Goal: Check status

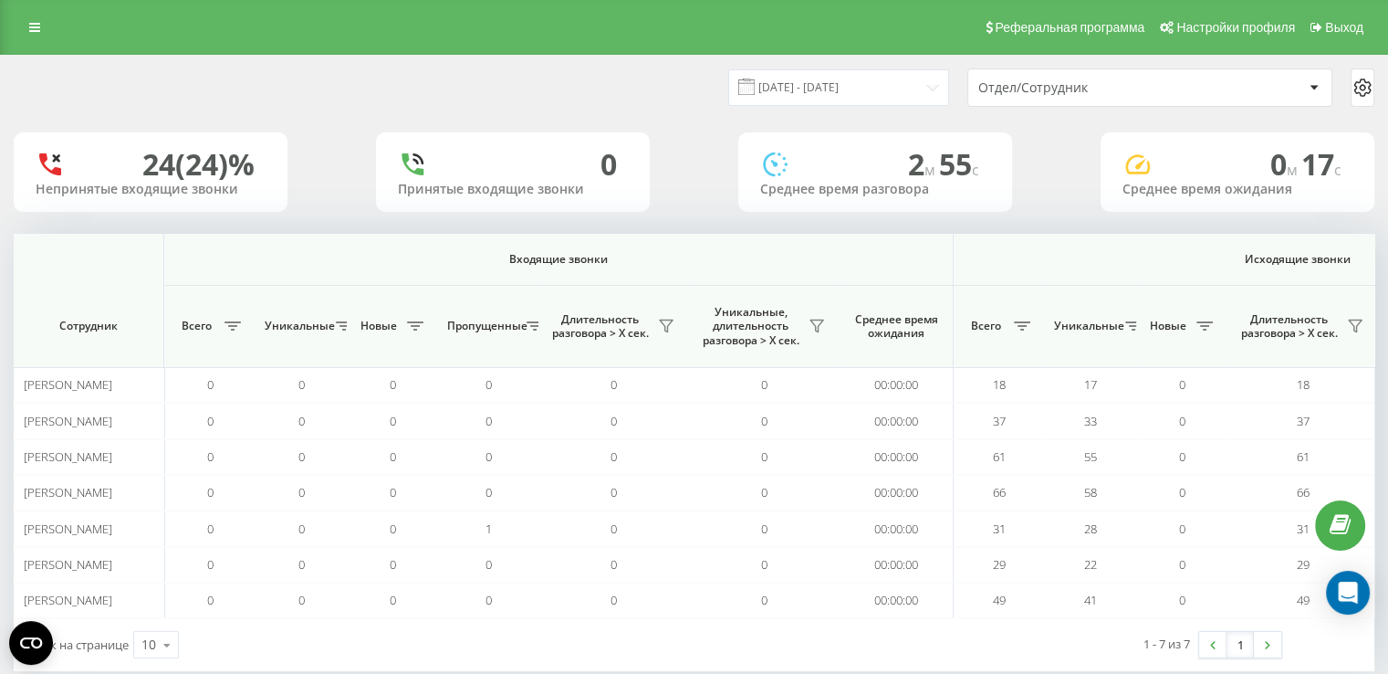
scroll to position [0, 1026]
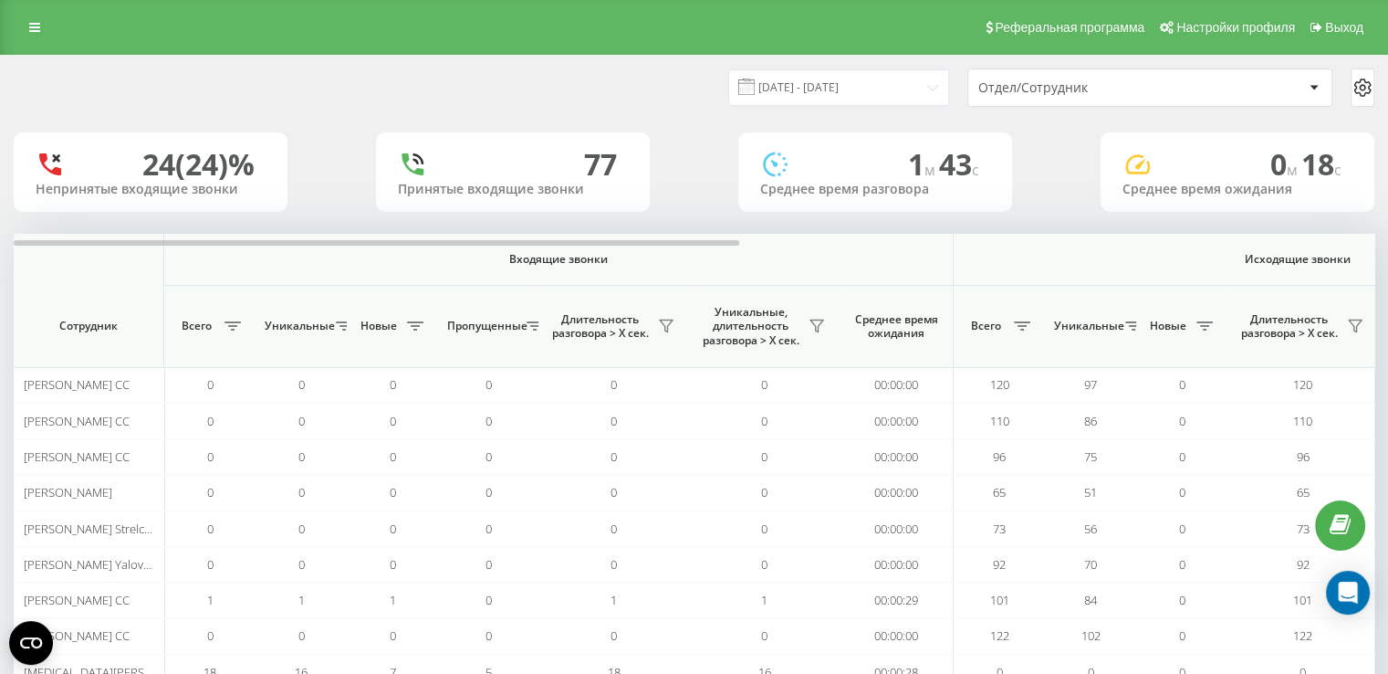
click at [1009, 94] on div "Отдел/Сотрудник" at bounding box center [1087, 88] width 218 height 16
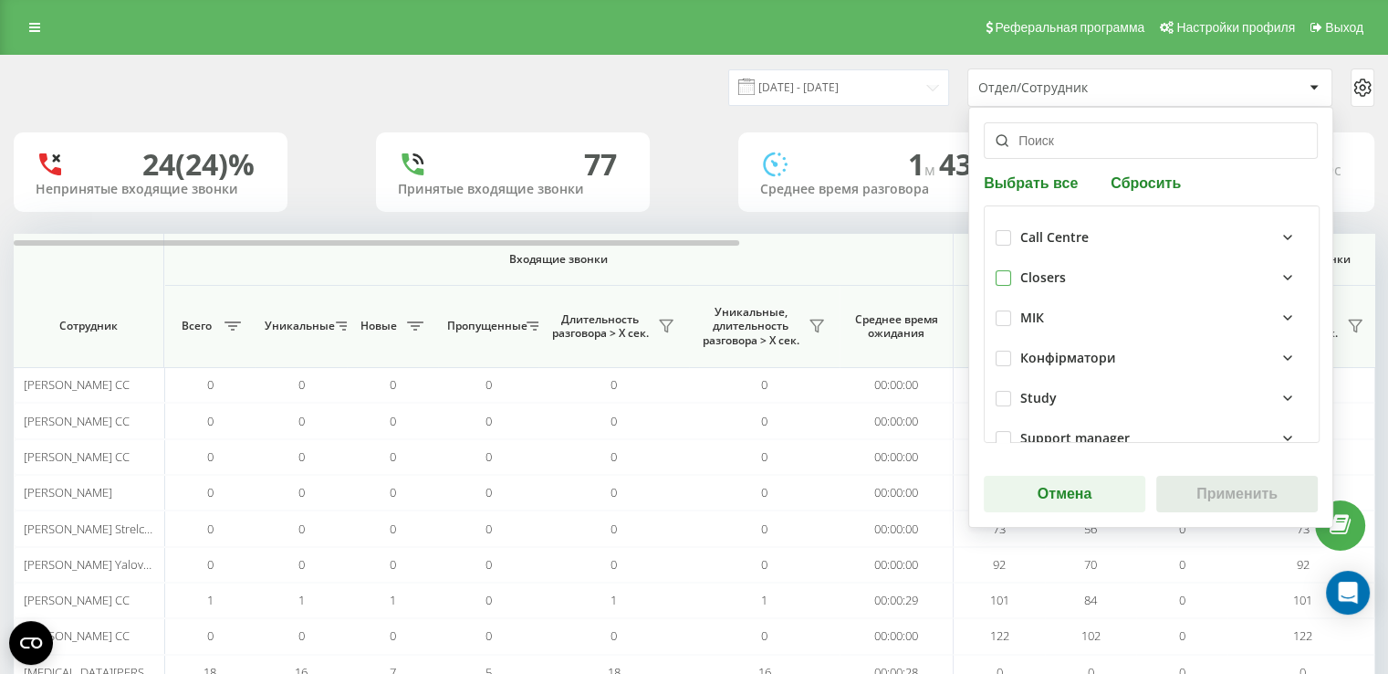
click at [1000, 270] on label at bounding box center [1004, 270] width 16 height 0
checkbox input "true"
click at [1204, 493] on button "Применить" at bounding box center [1237, 494] width 162 height 37
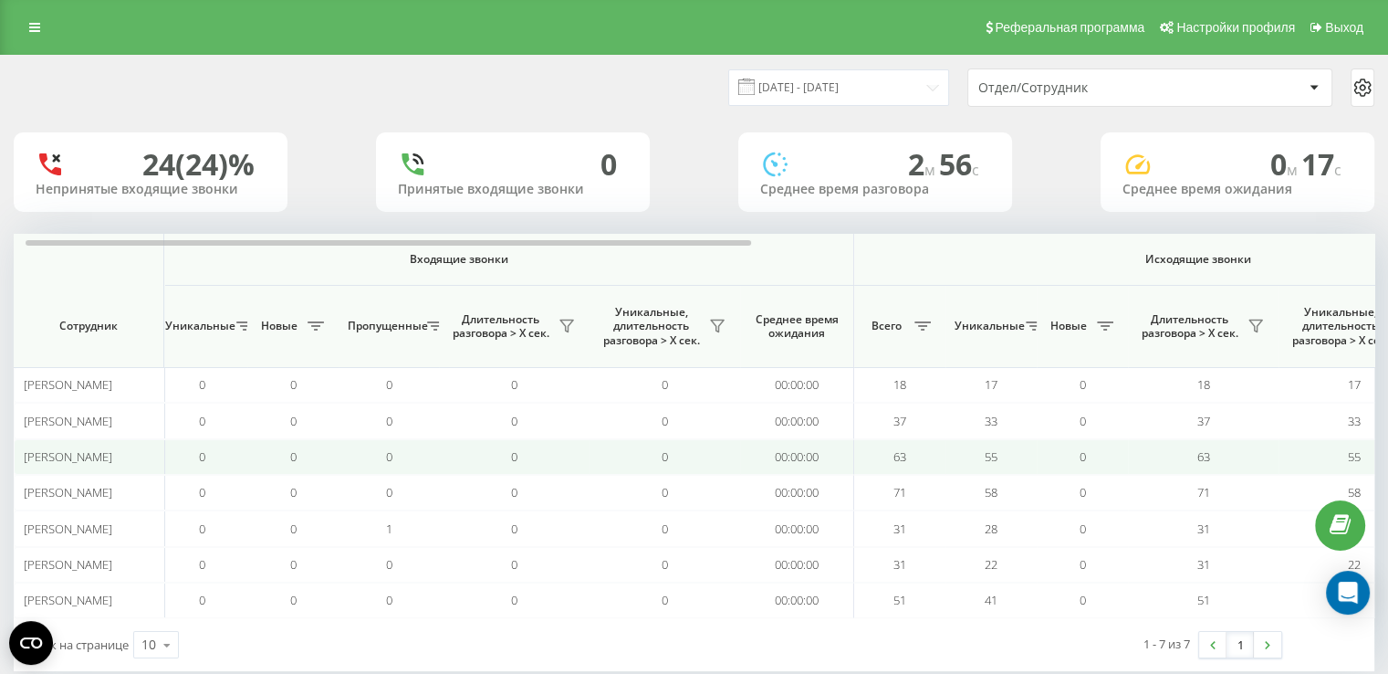
scroll to position [0, 73]
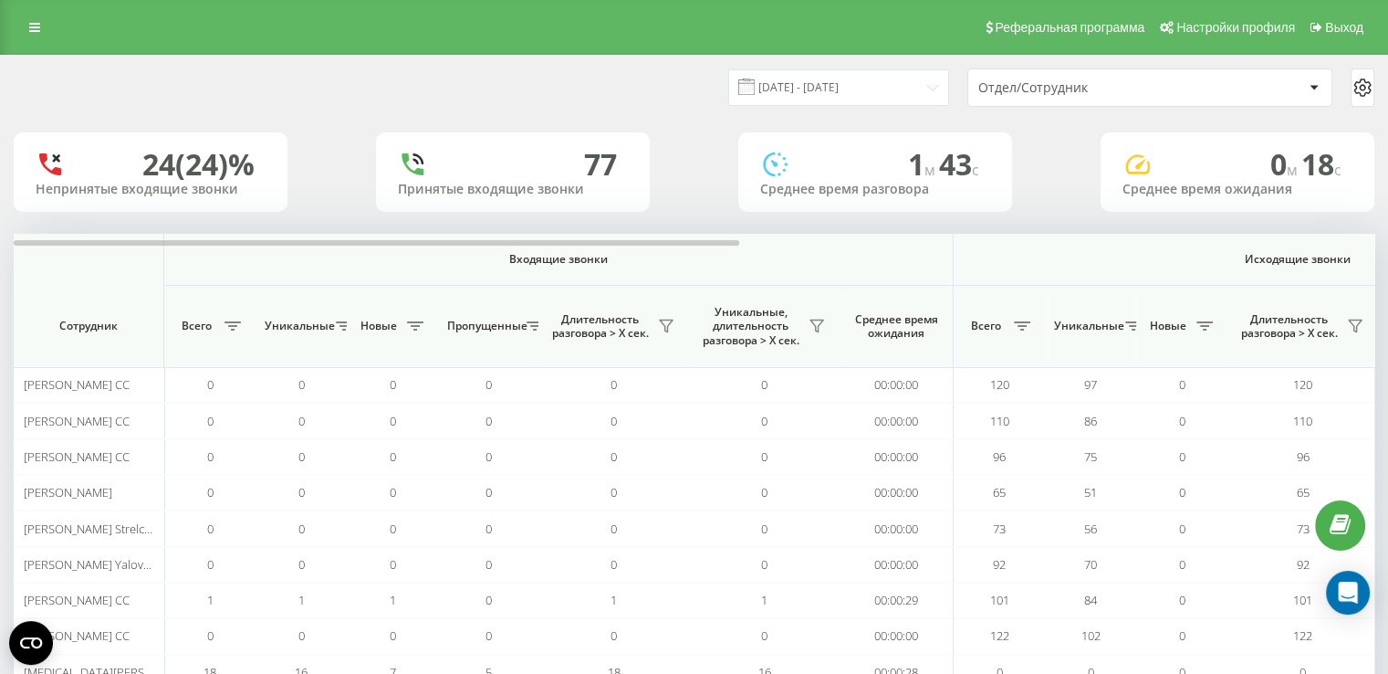
click at [1199, 94] on div "Отдел/Сотрудник" at bounding box center [1140, 88] width 325 height 16
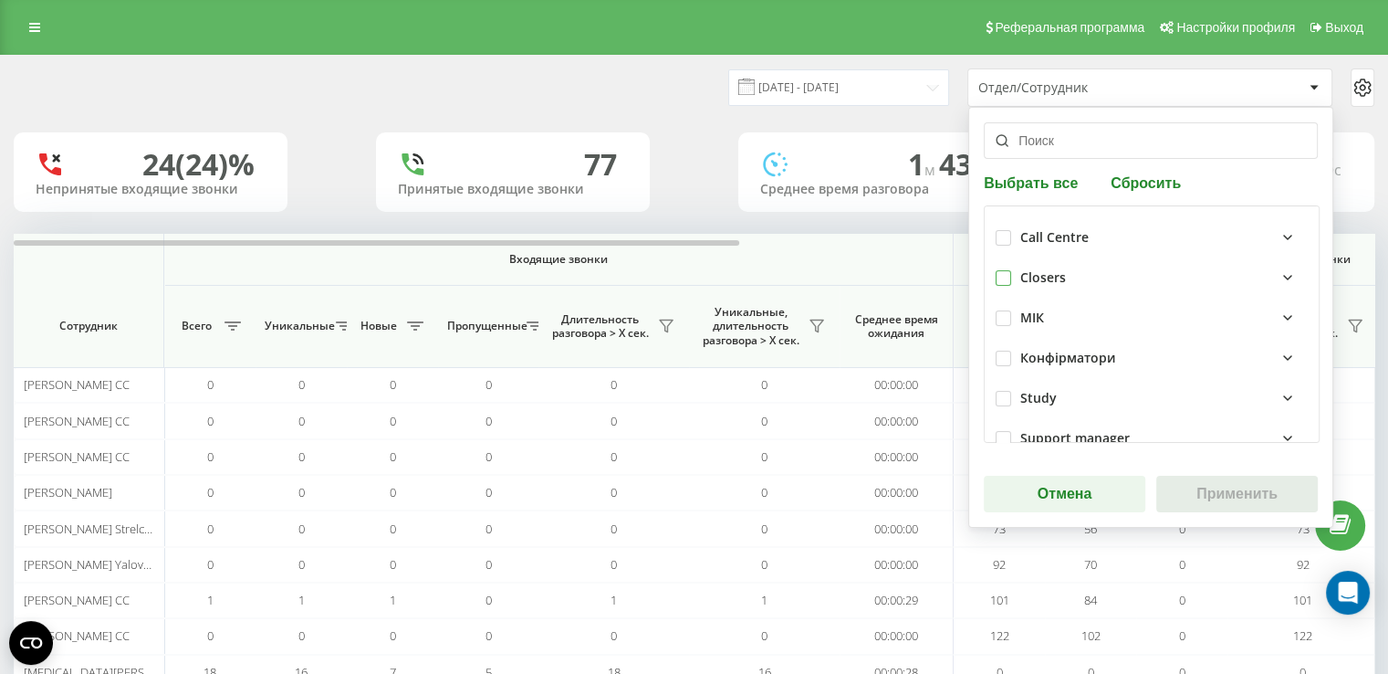
click at [998, 270] on label at bounding box center [1004, 270] width 16 height 0
checkbox input "true"
click at [1201, 491] on button "Применить" at bounding box center [1237, 494] width 162 height 37
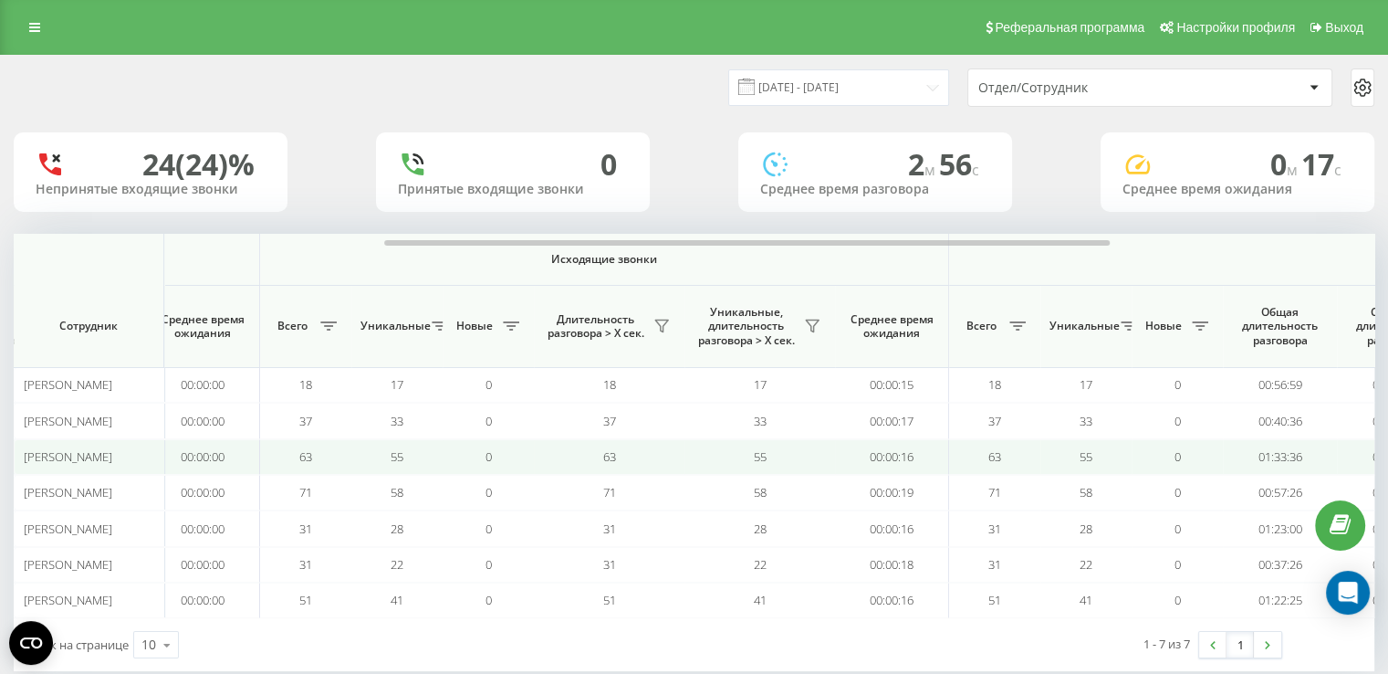
scroll to position [0, 721]
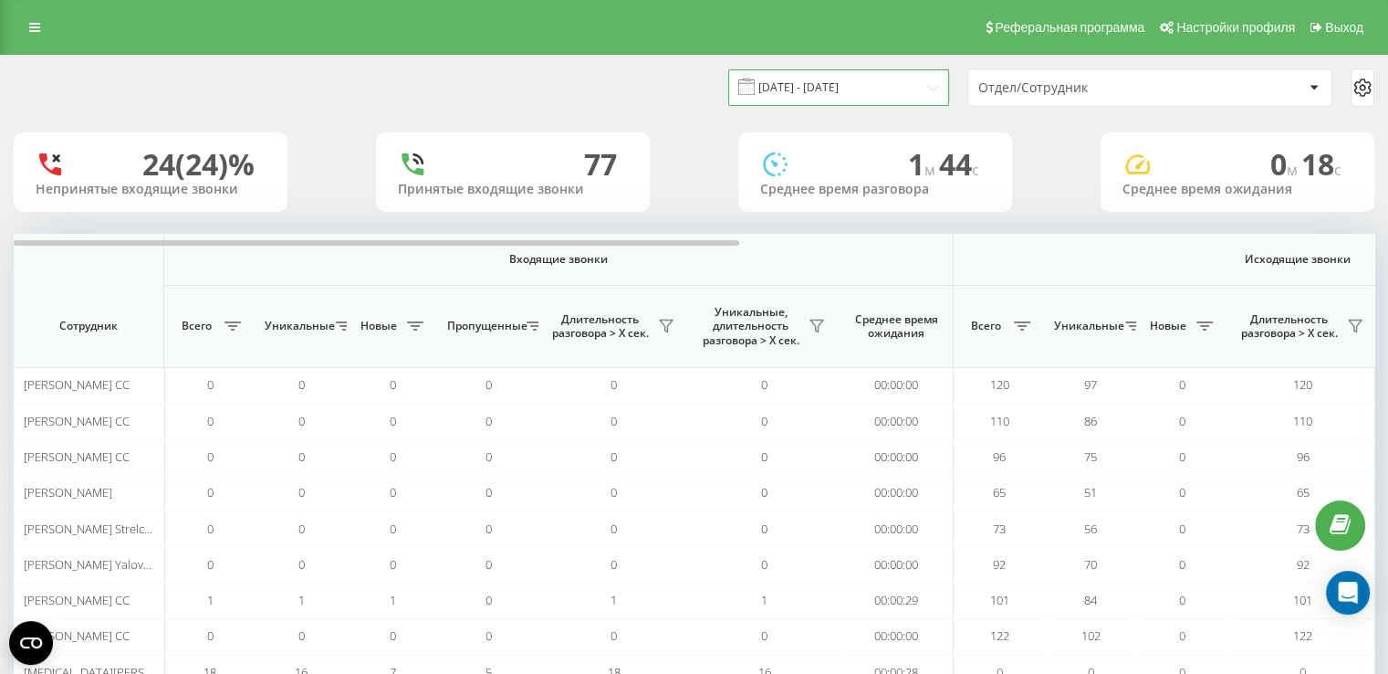
click at [916, 92] on input "[DATE] - [DATE]" at bounding box center [838, 87] width 221 height 36
click at [1026, 81] on div "Отдел/Сотрудник" at bounding box center [1087, 88] width 218 height 16
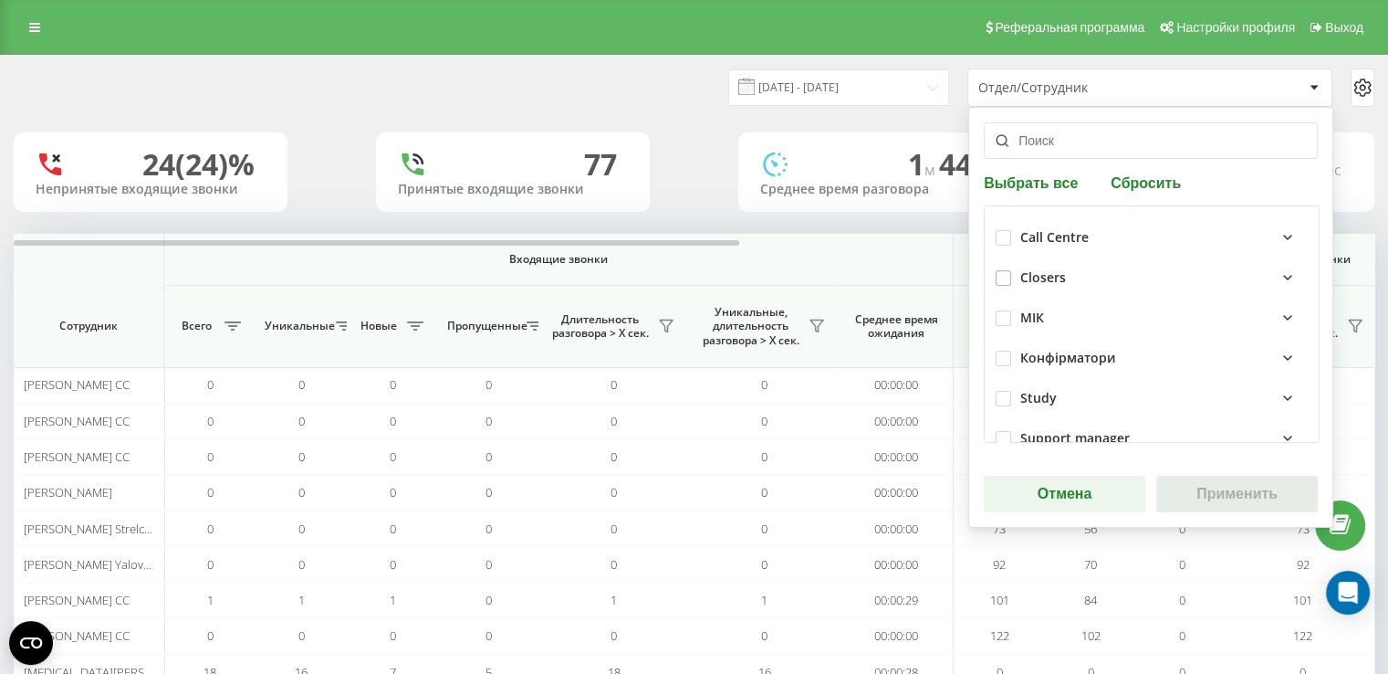
click at [989, 275] on div "Call Centre Closers МІК Конфірматори Study Support manager Аwake Outgoing Кризи…" at bounding box center [1152, 323] width 336 height 237
click at [996, 270] on label at bounding box center [1004, 270] width 16 height 0
checkbox input "true"
click at [1246, 497] on button "Применить" at bounding box center [1237, 494] width 162 height 37
